Goal: Information Seeking & Learning: Learn about a topic

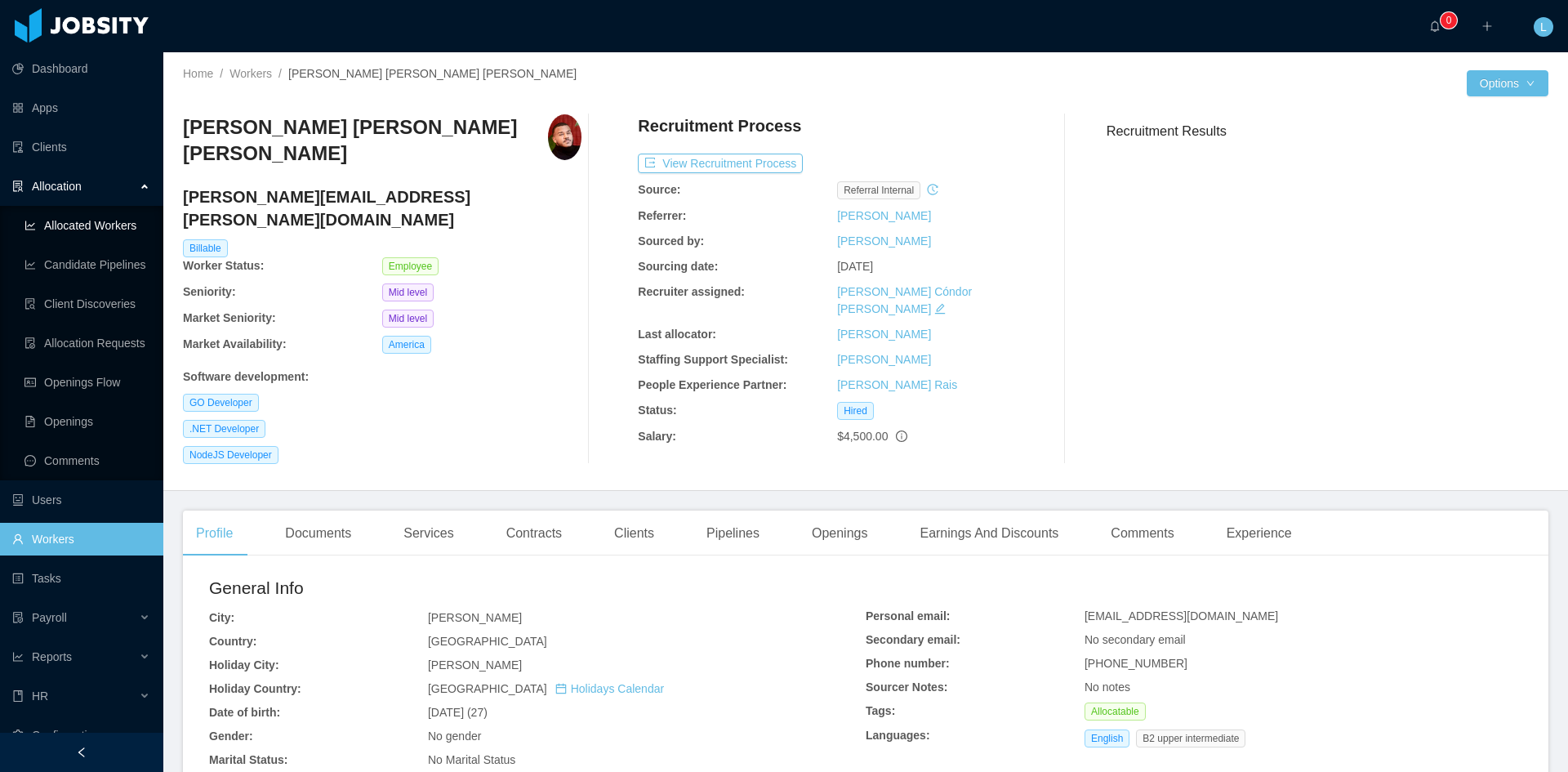
click at [101, 222] on link "Allocated Workers" at bounding box center [87, 225] width 126 height 33
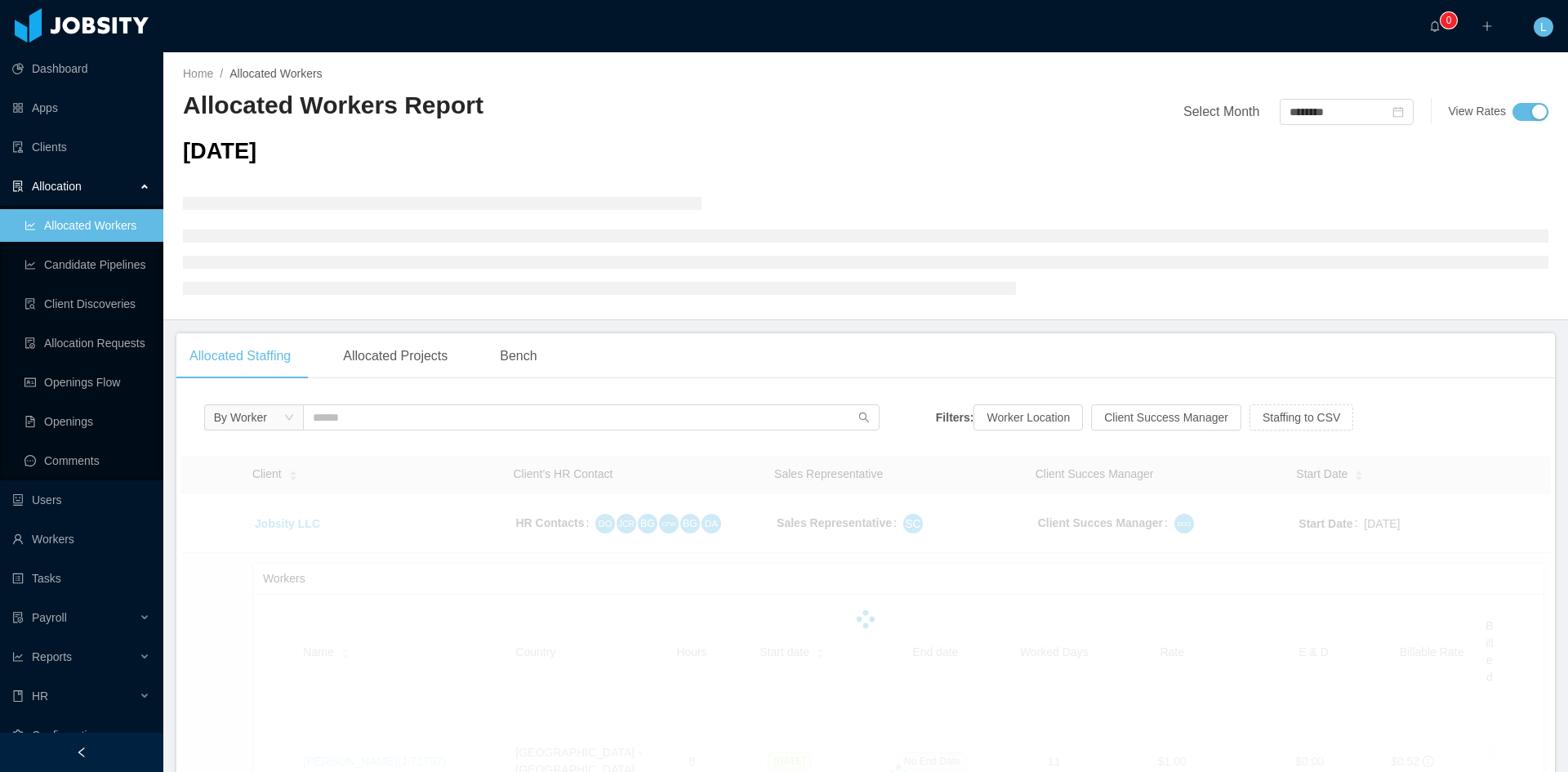
click at [341, 405] on input "text" at bounding box center [591, 417] width 576 height 26
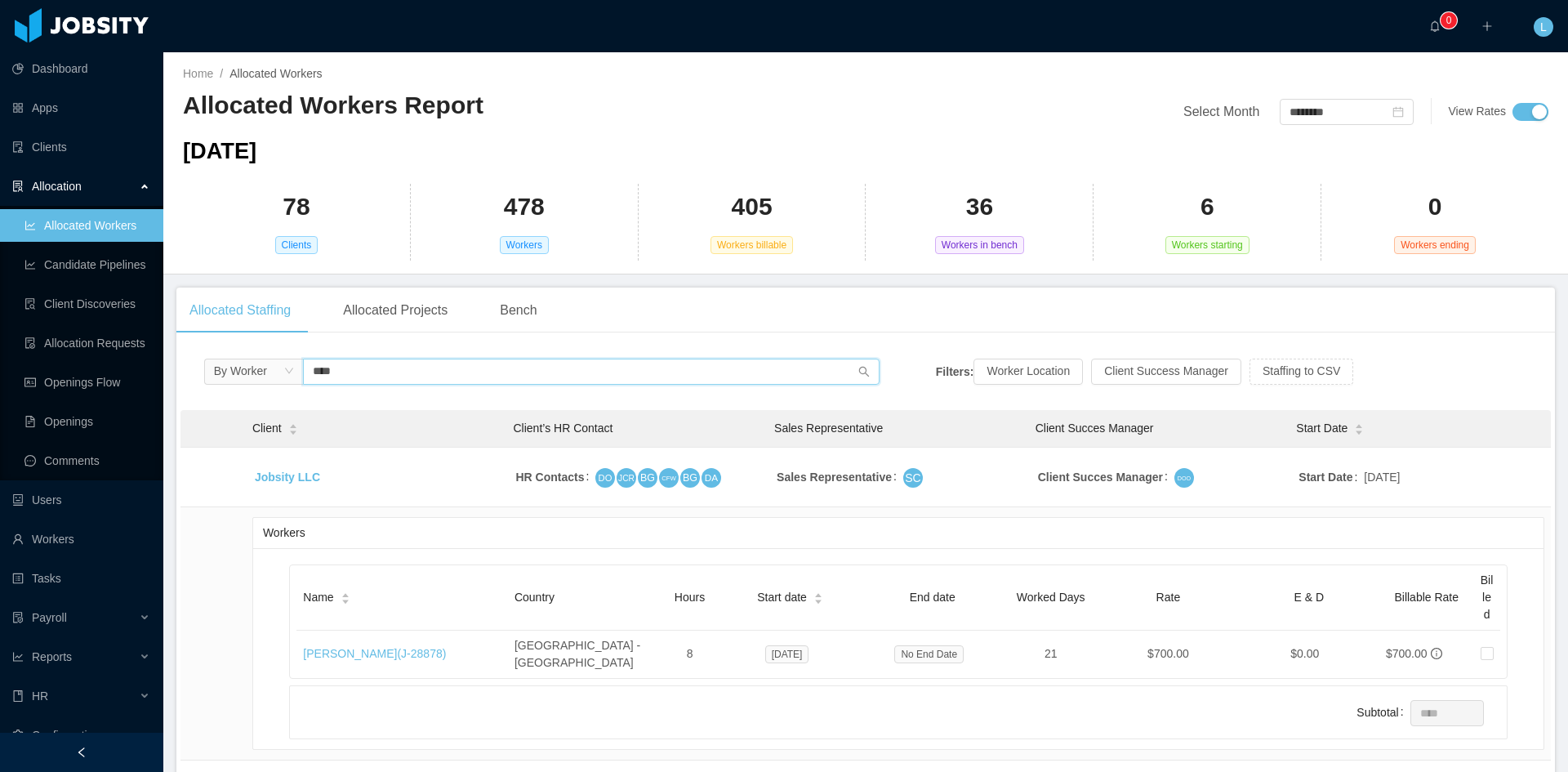
type input "****"
click at [388, 646] on link "[PERSON_NAME] (J- 28878 )" at bounding box center [374, 652] width 143 height 13
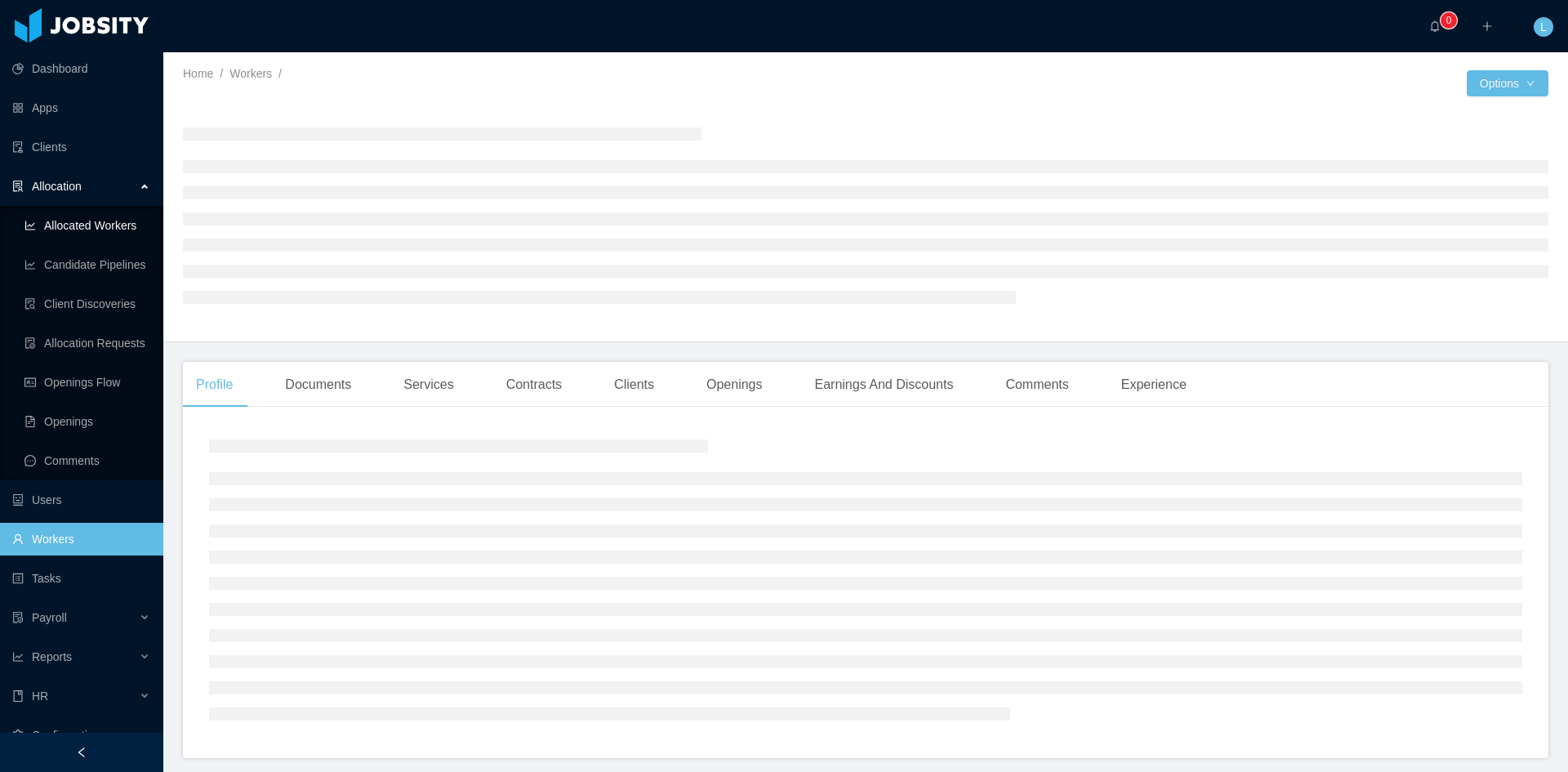
click at [64, 225] on link "Allocated Workers" at bounding box center [87, 225] width 126 height 33
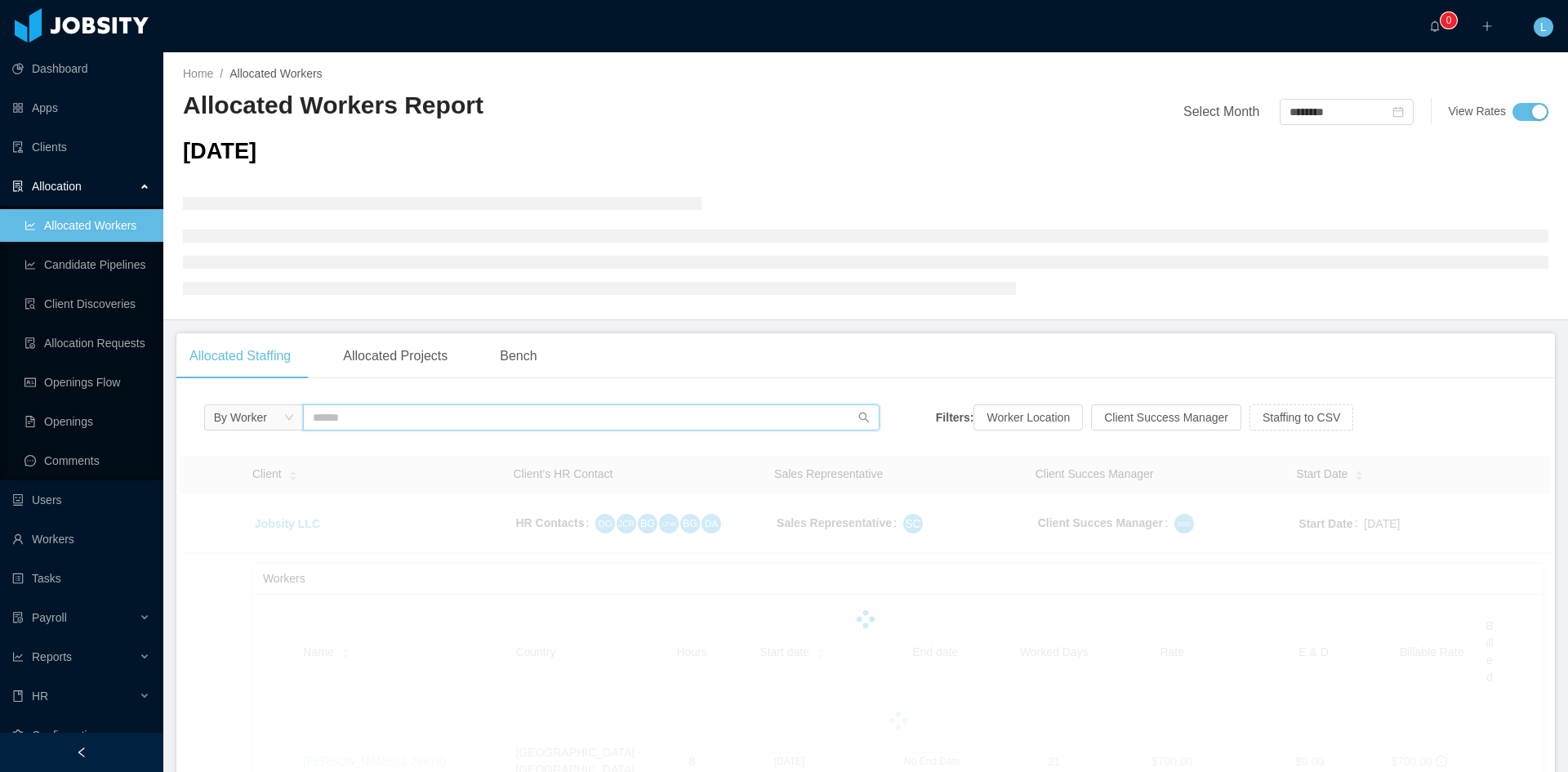
click at [329, 428] on input "text" at bounding box center [591, 417] width 576 height 26
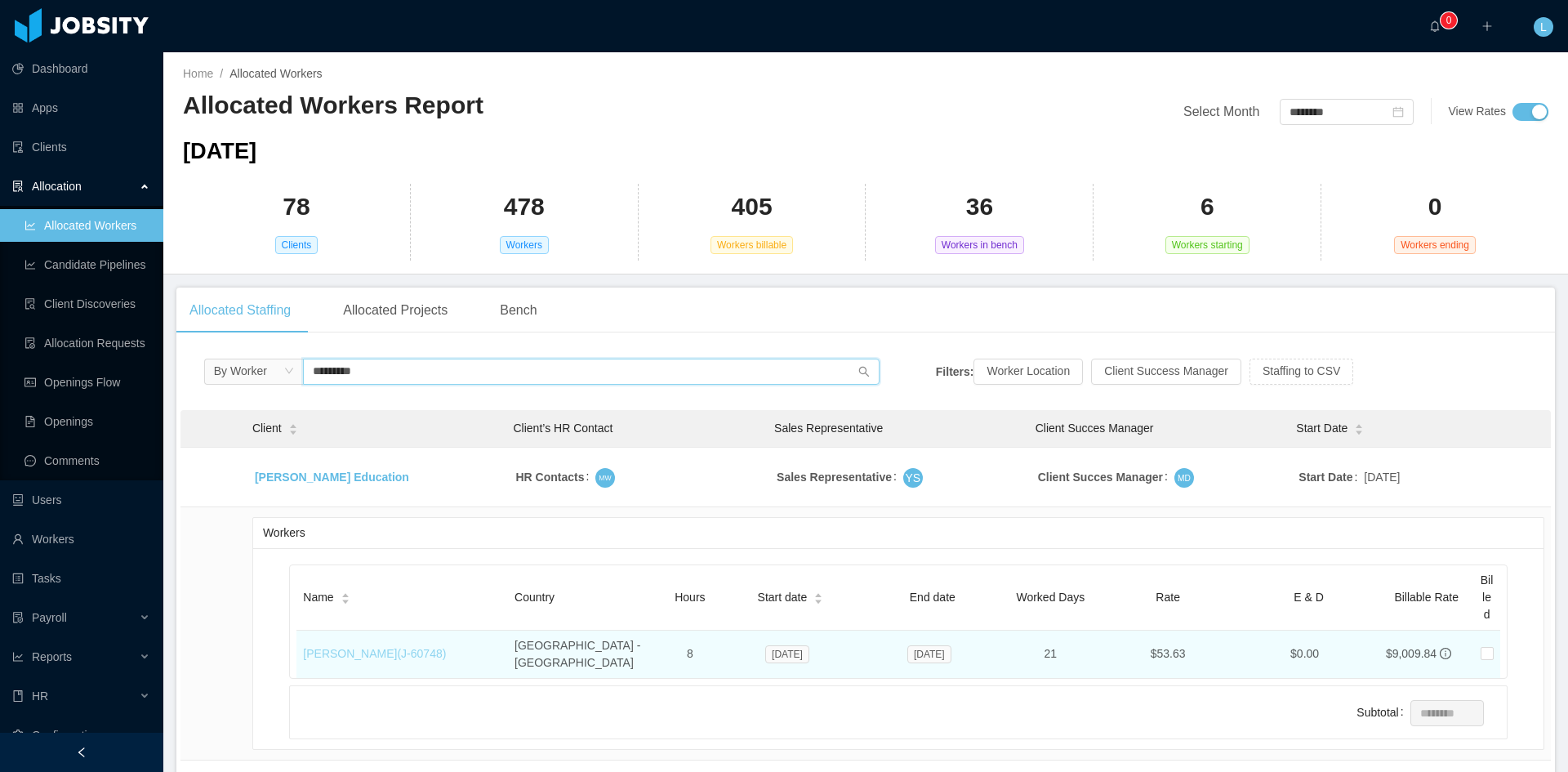
type input "*********"
click at [368, 650] on link "[PERSON_NAME] (J- 60748 )" at bounding box center [374, 652] width 143 height 13
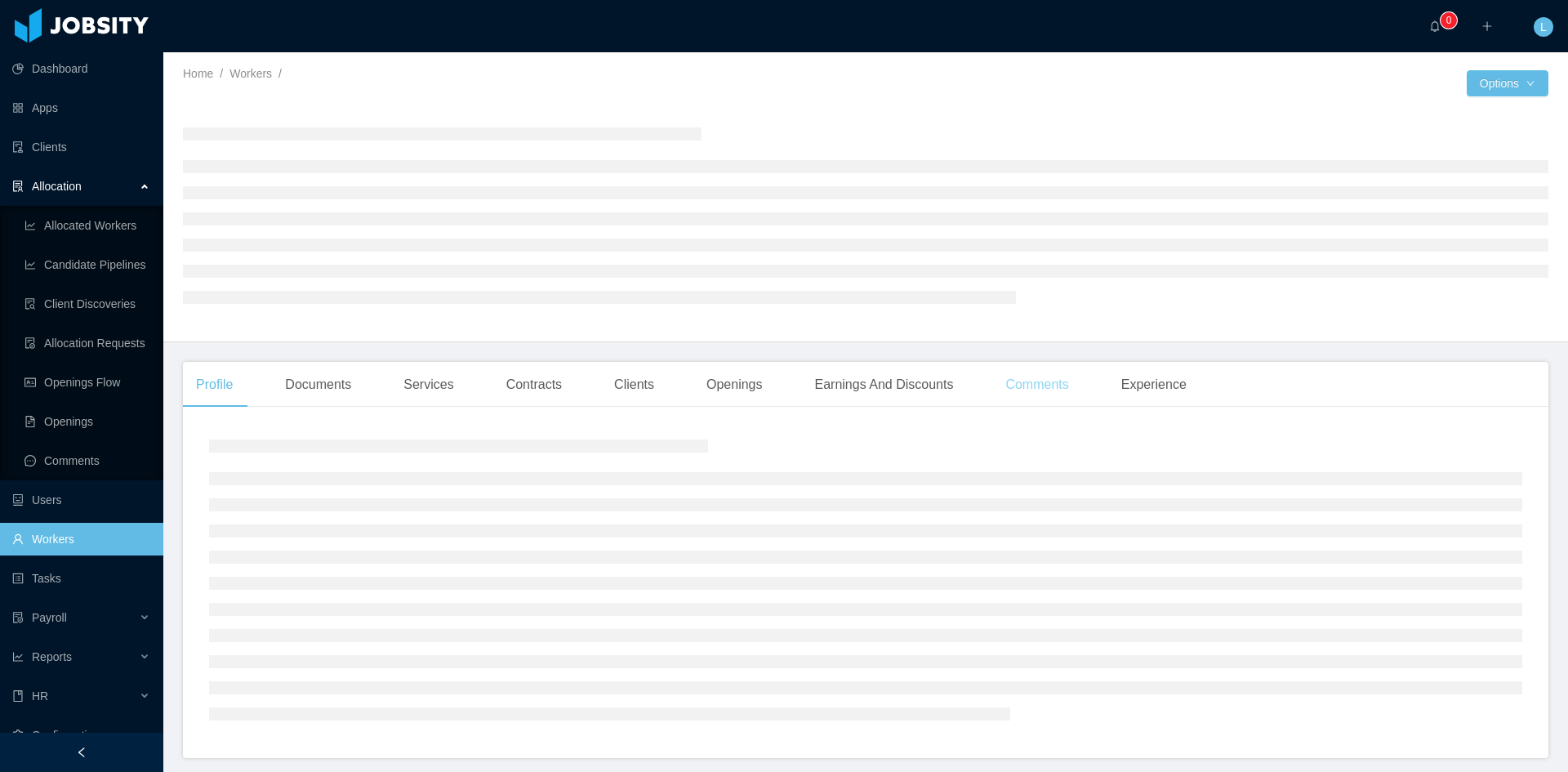
click at [1041, 393] on div "Comments" at bounding box center [1036, 384] width 89 height 46
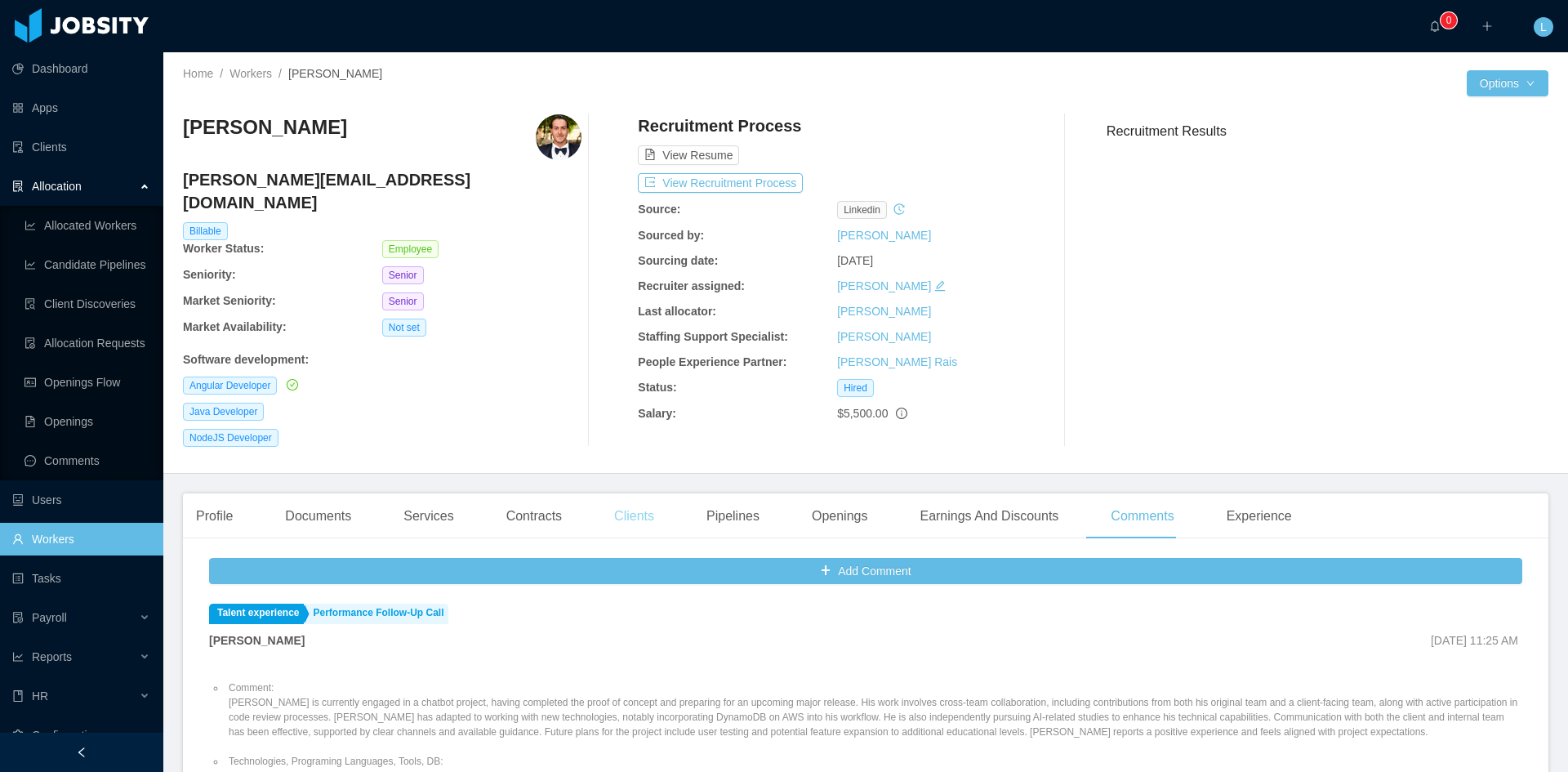
click at [617, 505] on div "Clients" at bounding box center [634, 516] width 66 height 46
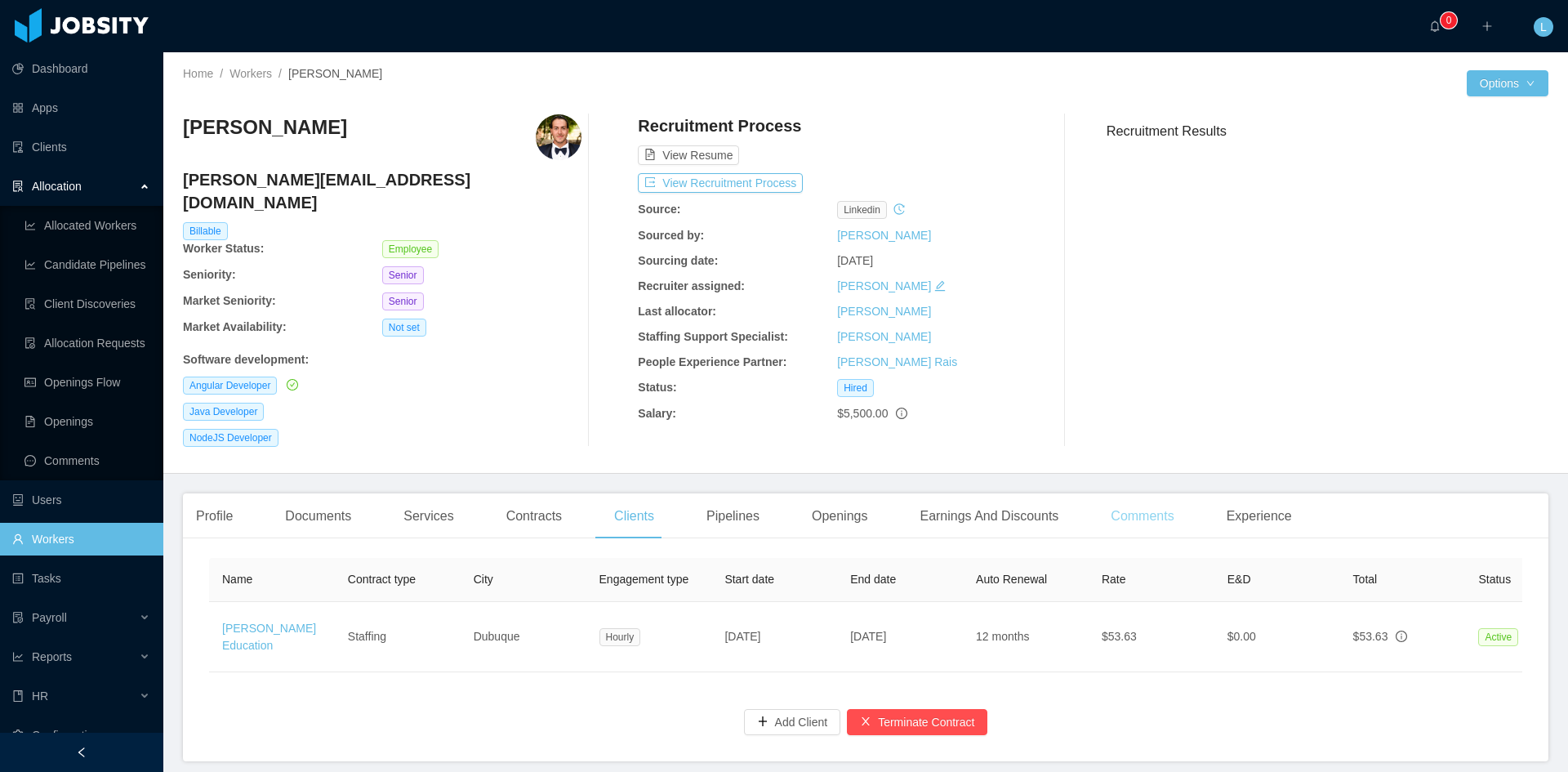
click at [1117, 493] on div "Comments" at bounding box center [1142, 516] width 89 height 46
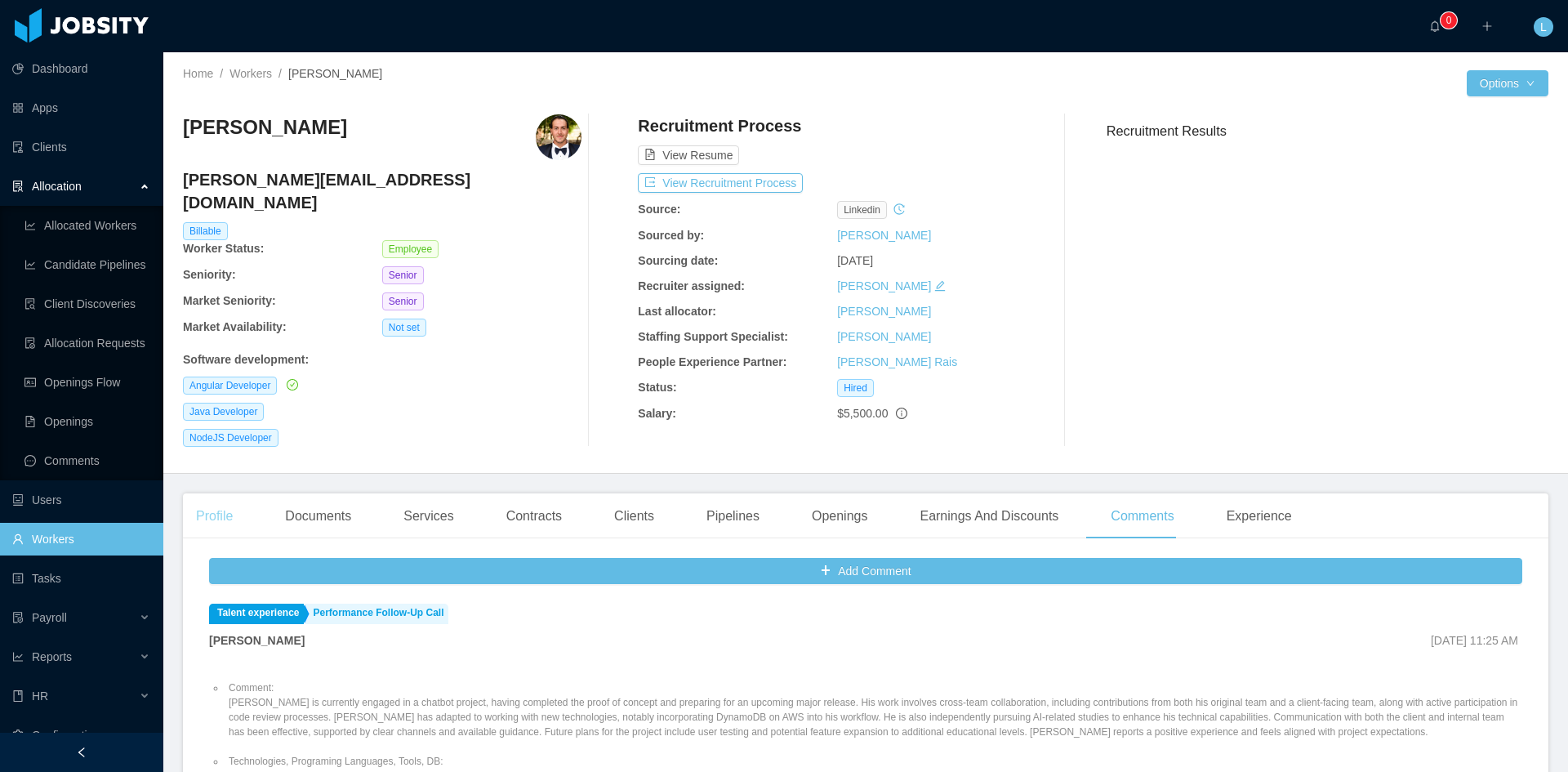
click at [226, 493] on div "Profile" at bounding box center [215, 516] width 63 height 46
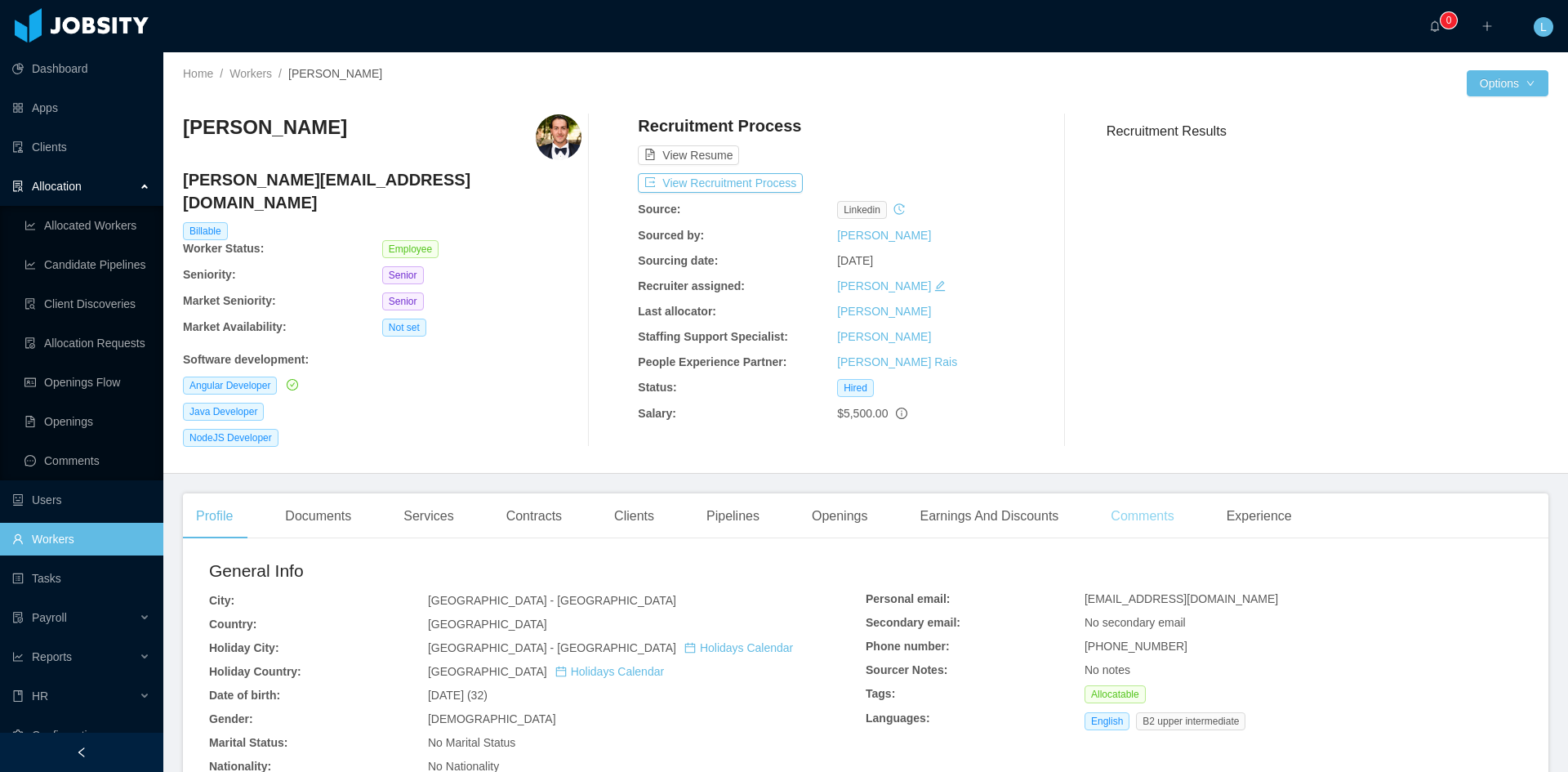
click at [1118, 493] on div "Comments" at bounding box center [1142, 516] width 89 height 46
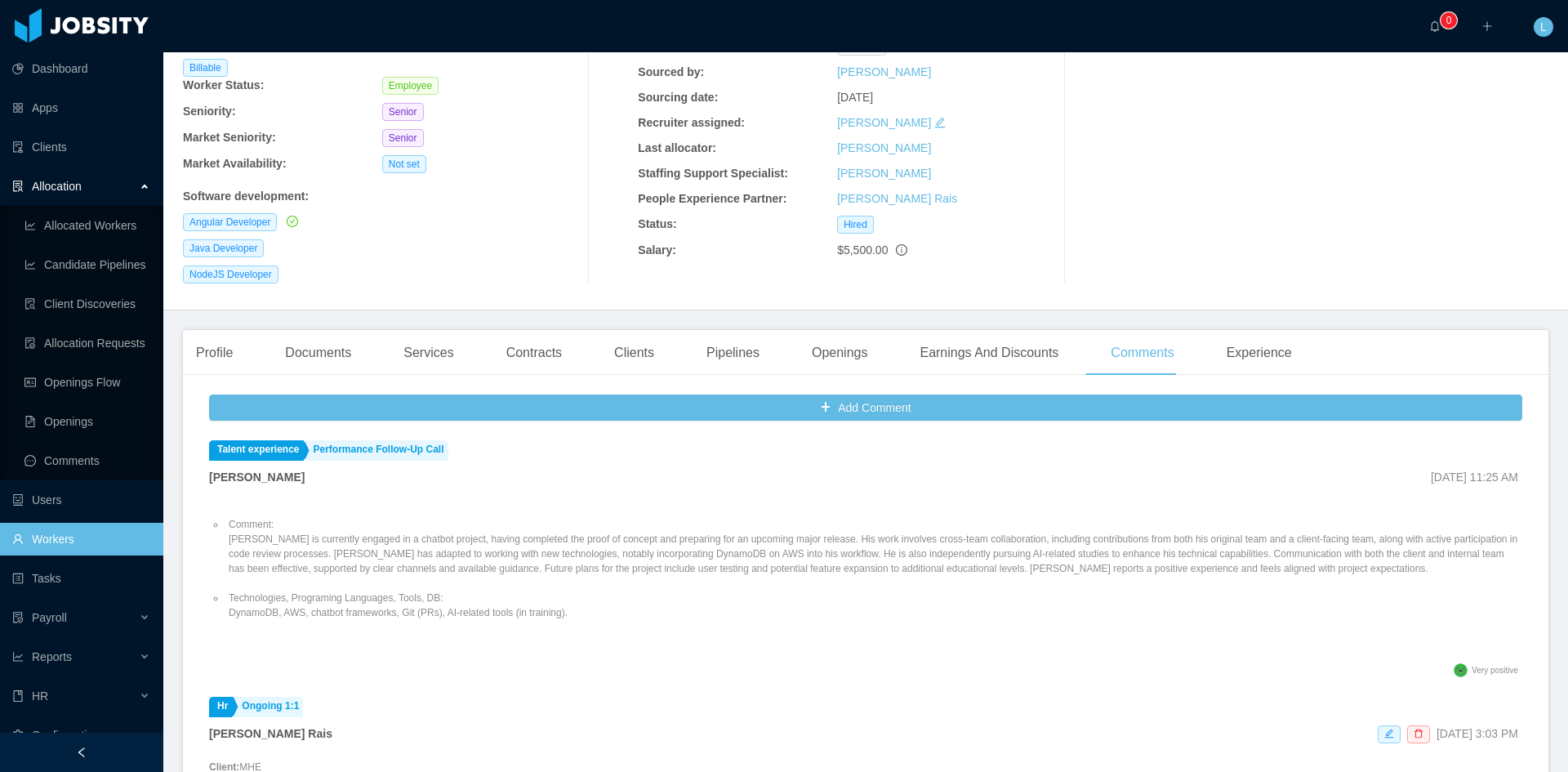
scroll to position [327, 0]
